Goal: Task Accomplishment & Management: Use online tool/utility

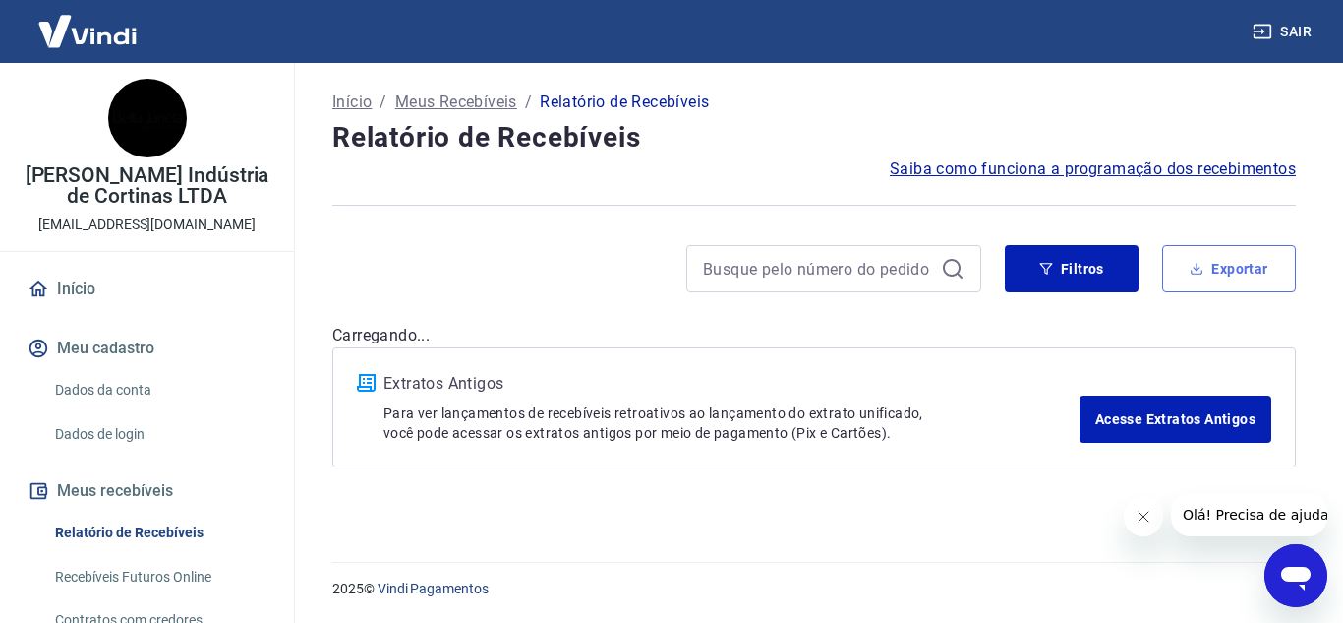
click at [1219, 278] on button "Exportar" at bounding box center [1229, 268] width 134 height 47
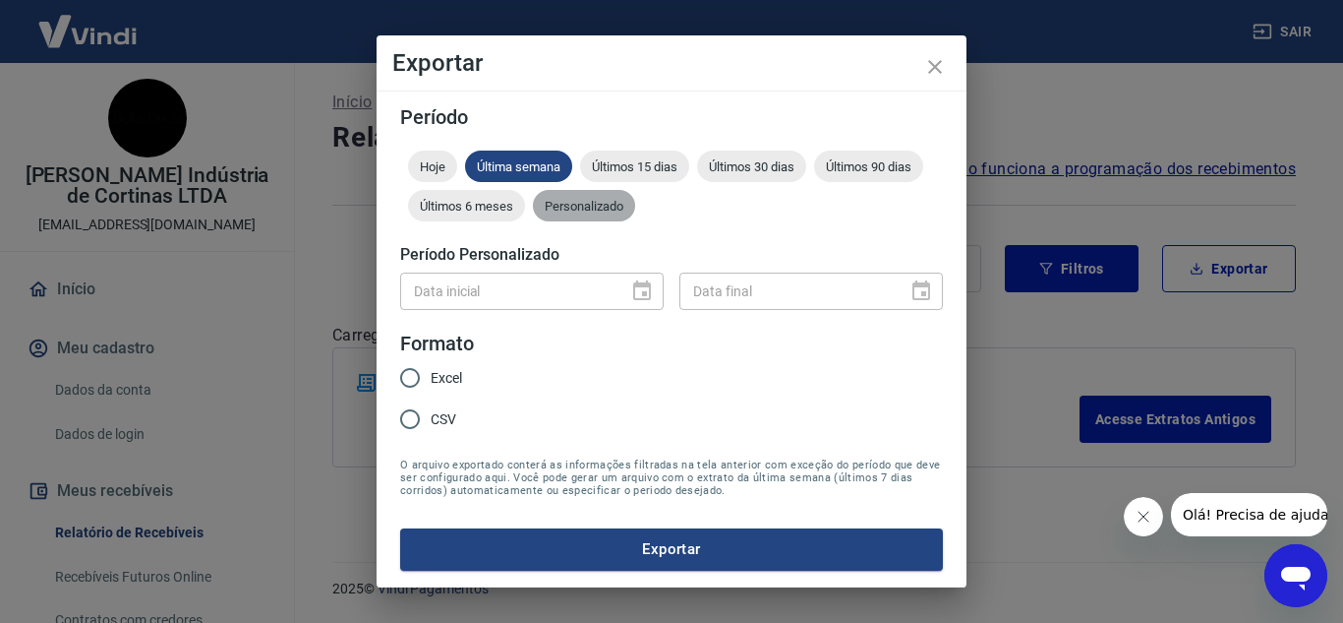
click at [597, 209] on span "Personalizado" at bounding box center [584, 206] width 102 height 15
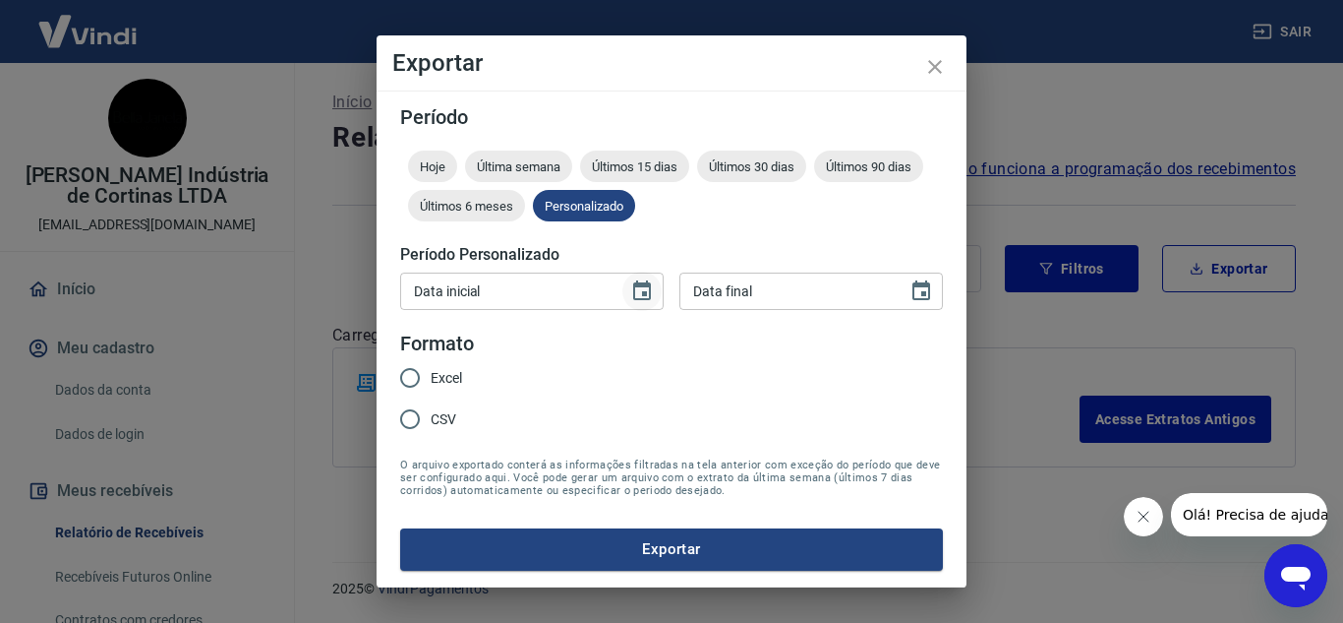
click at [649, 299] on icon "Choose date" at bounding box center [642, 290] width 18 height 20
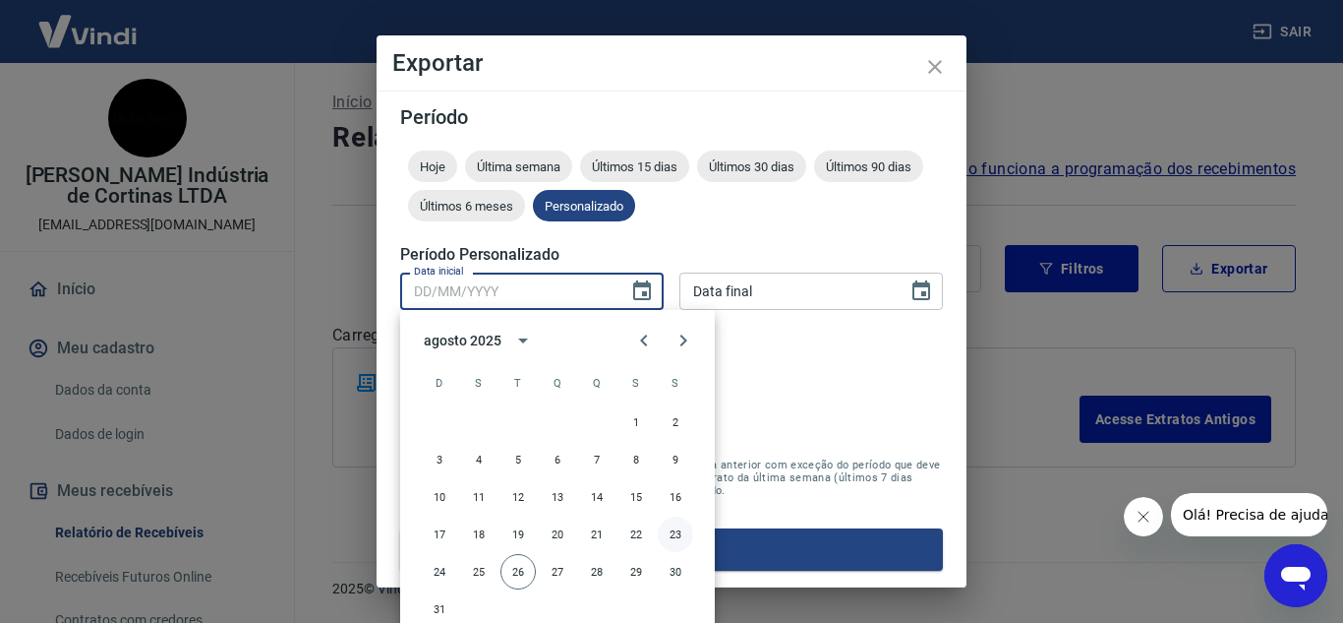
click at [669, 539] on button "23" at bounding box center [675, 533] width 35 height 35
type input "23/08/2025"
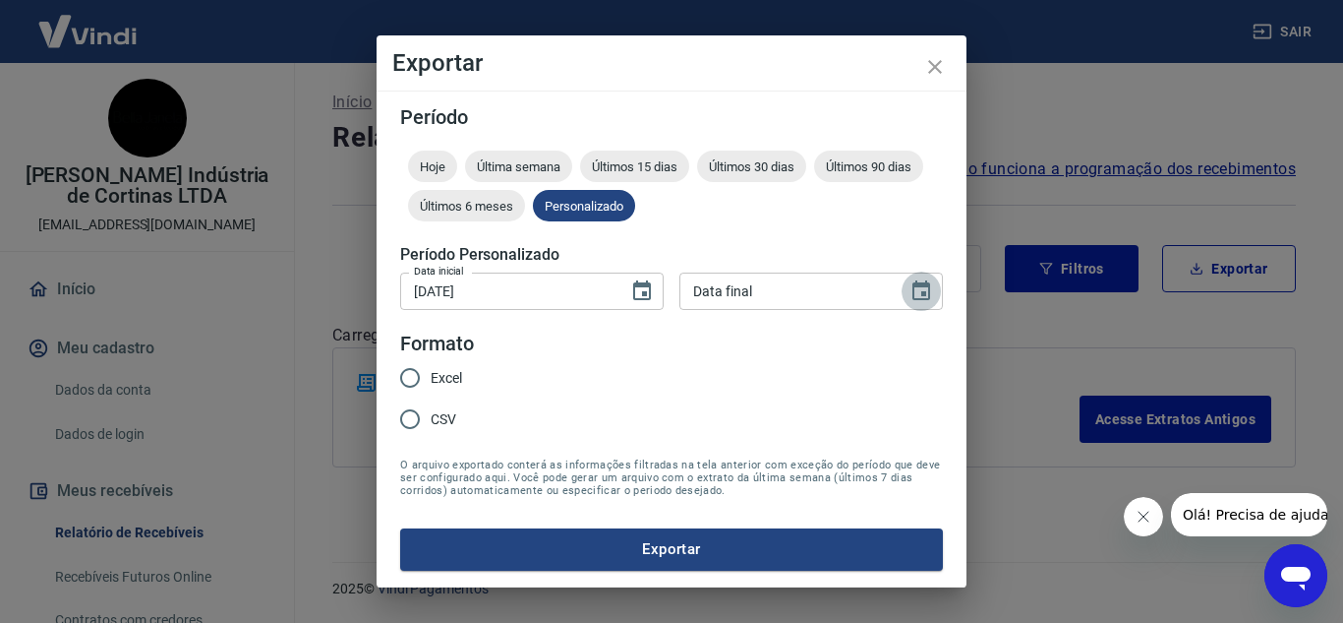
click at [927, 290] on icon "Choose date" at bounding box center [922, 291] width 24 height 24
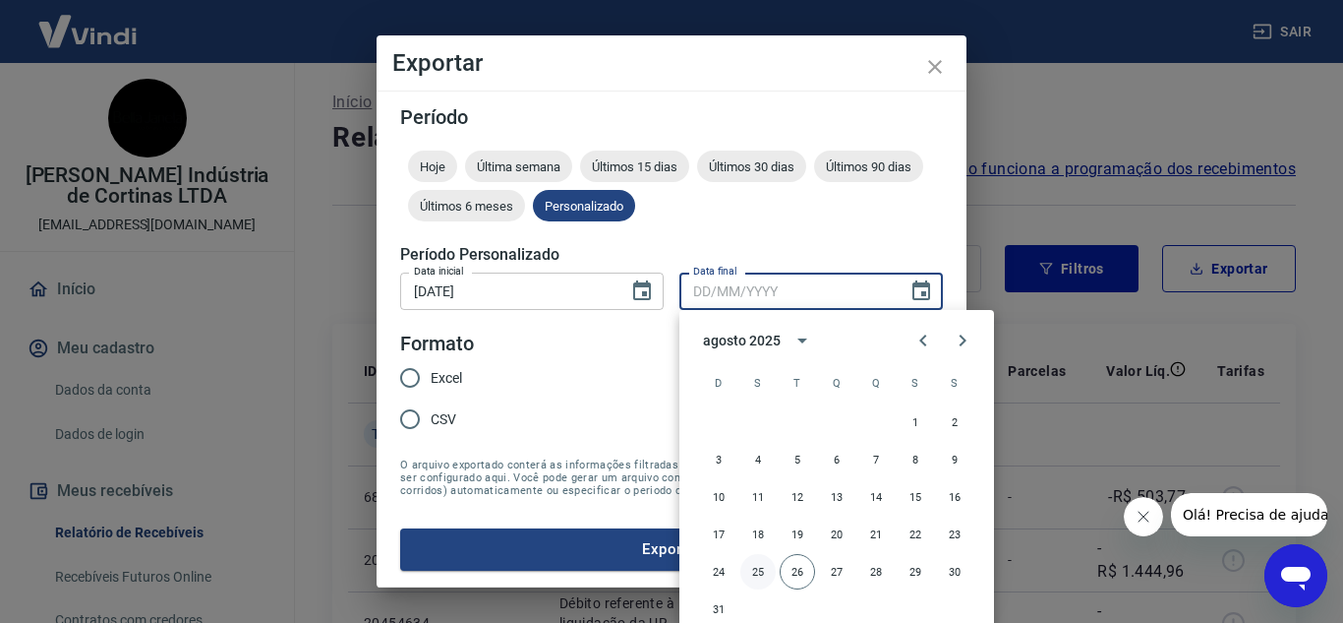
click at [765, 562] on button "25" at bounding box center [758, 571] width 35 height 35
type input "25/08/2025"
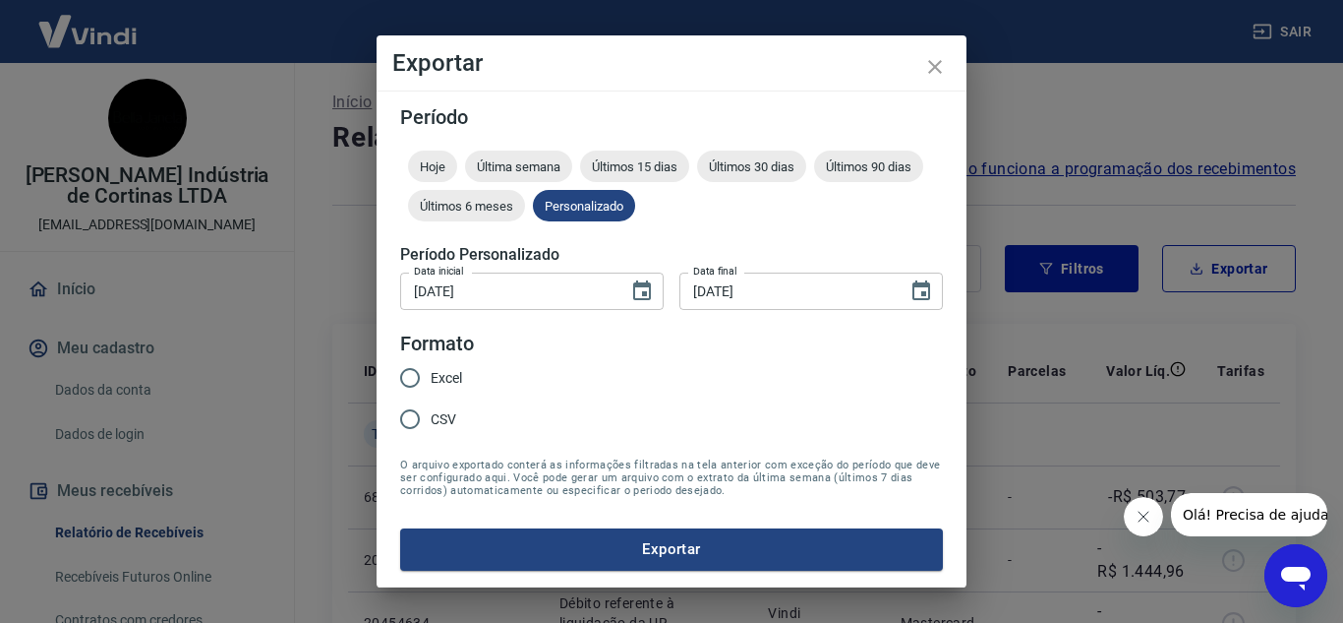
click at [452, 376] on span "Excel" at bounding box center [446, 378] width 31 height 21
click at [431, 376] on input "Excel" at bounding box center [409, 377] width 41 height 41
radio input "true"
click at [678, 530] on button "Exportar" at bounding box center [671, 548] width 543 height 41
